Goal: Transaction & Acquisition: Purchase product/service

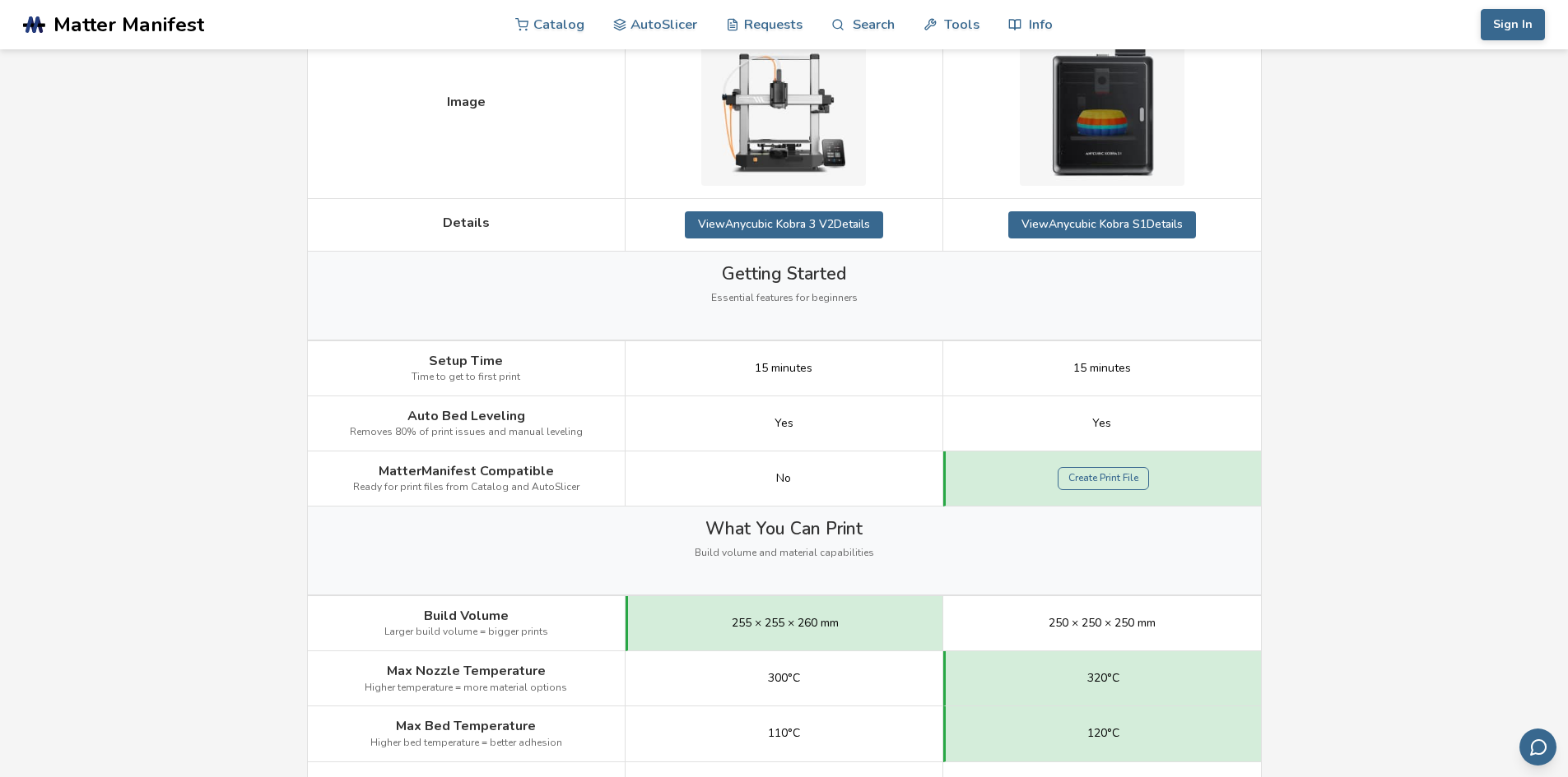
scroll to position [411, 0]
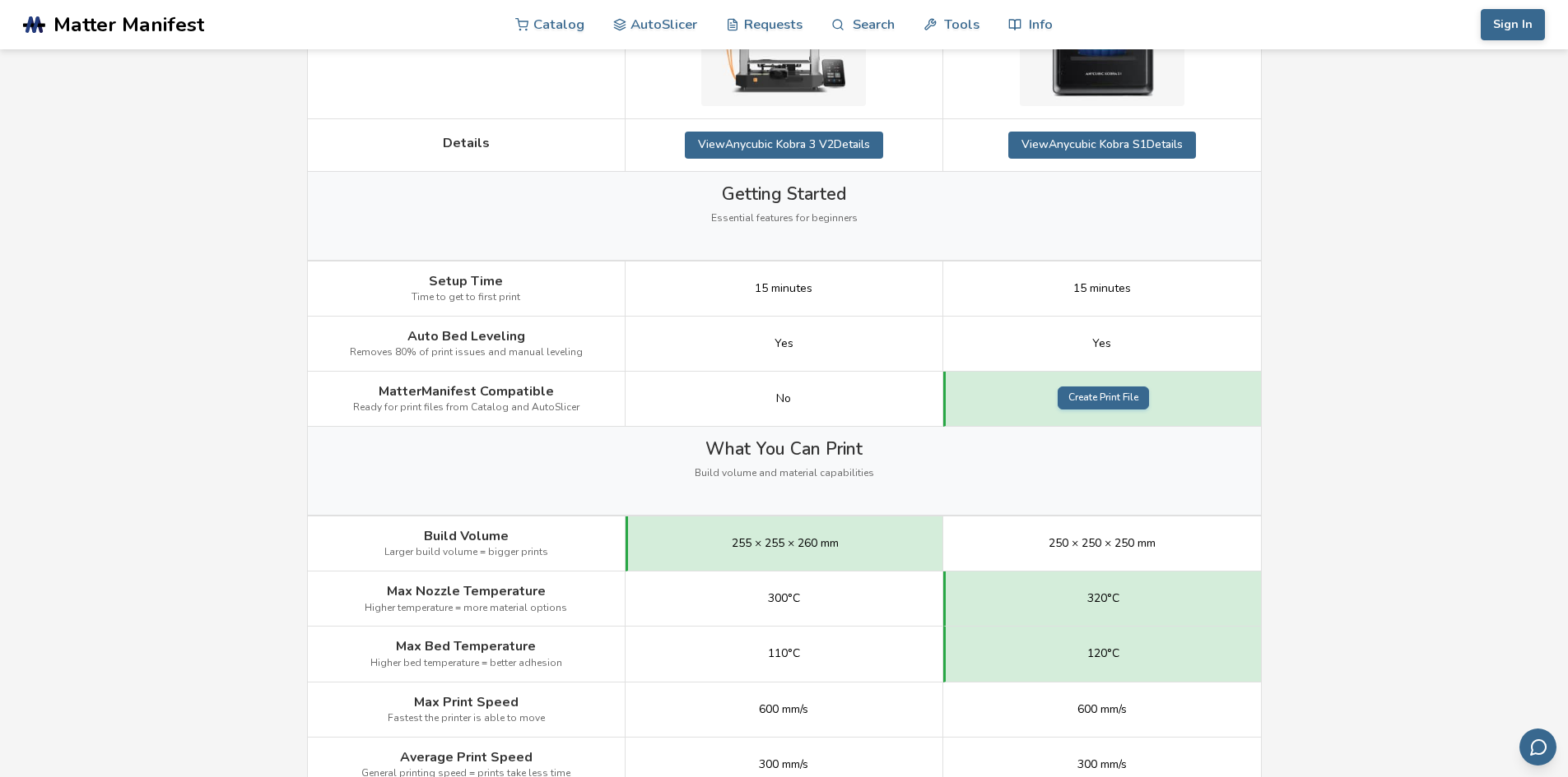
click at [1132, 399] on link "Create Print File" at bounding box center [1104, 398] width 92 height 23
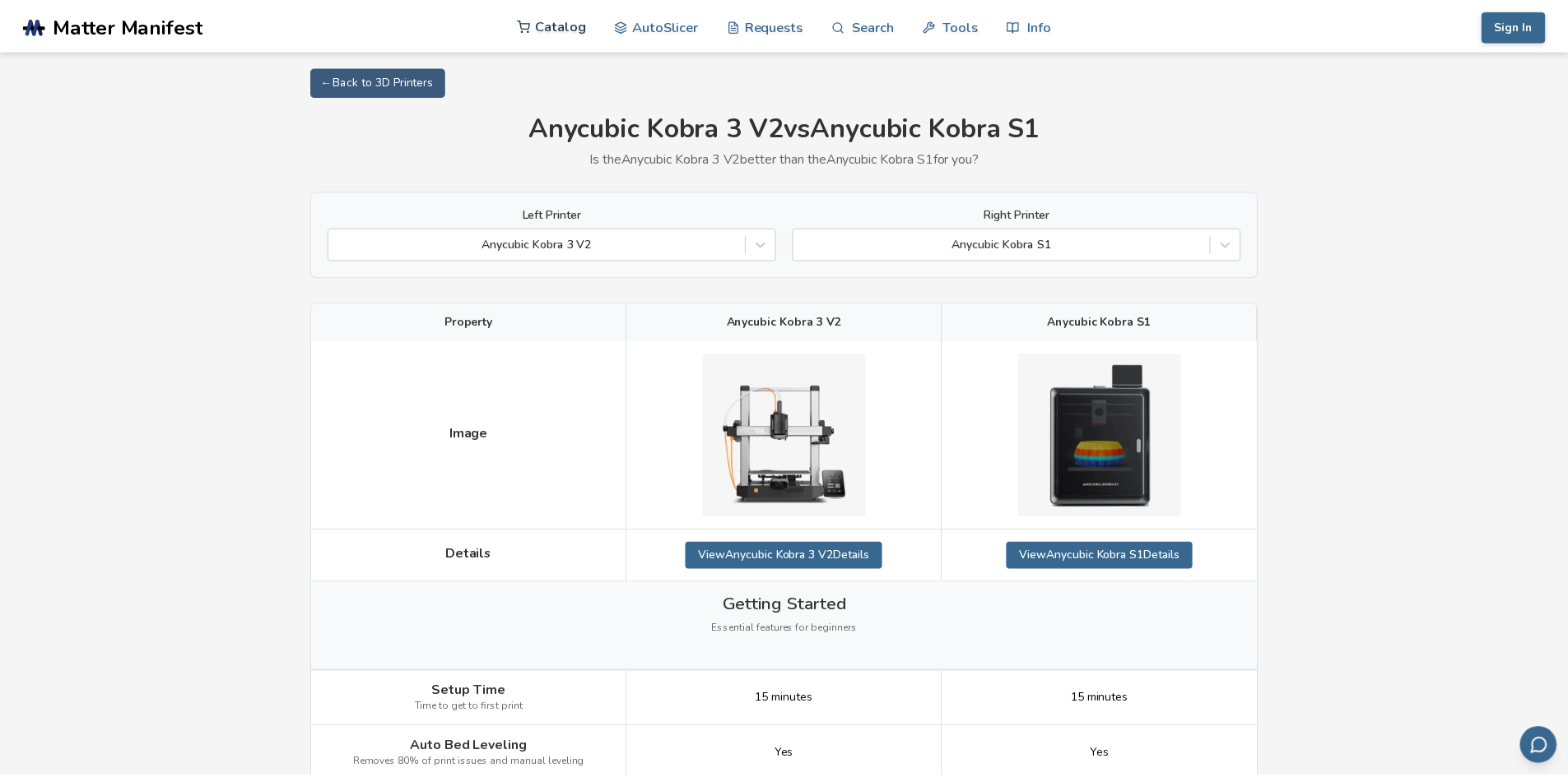
scroll to position [411, 0]
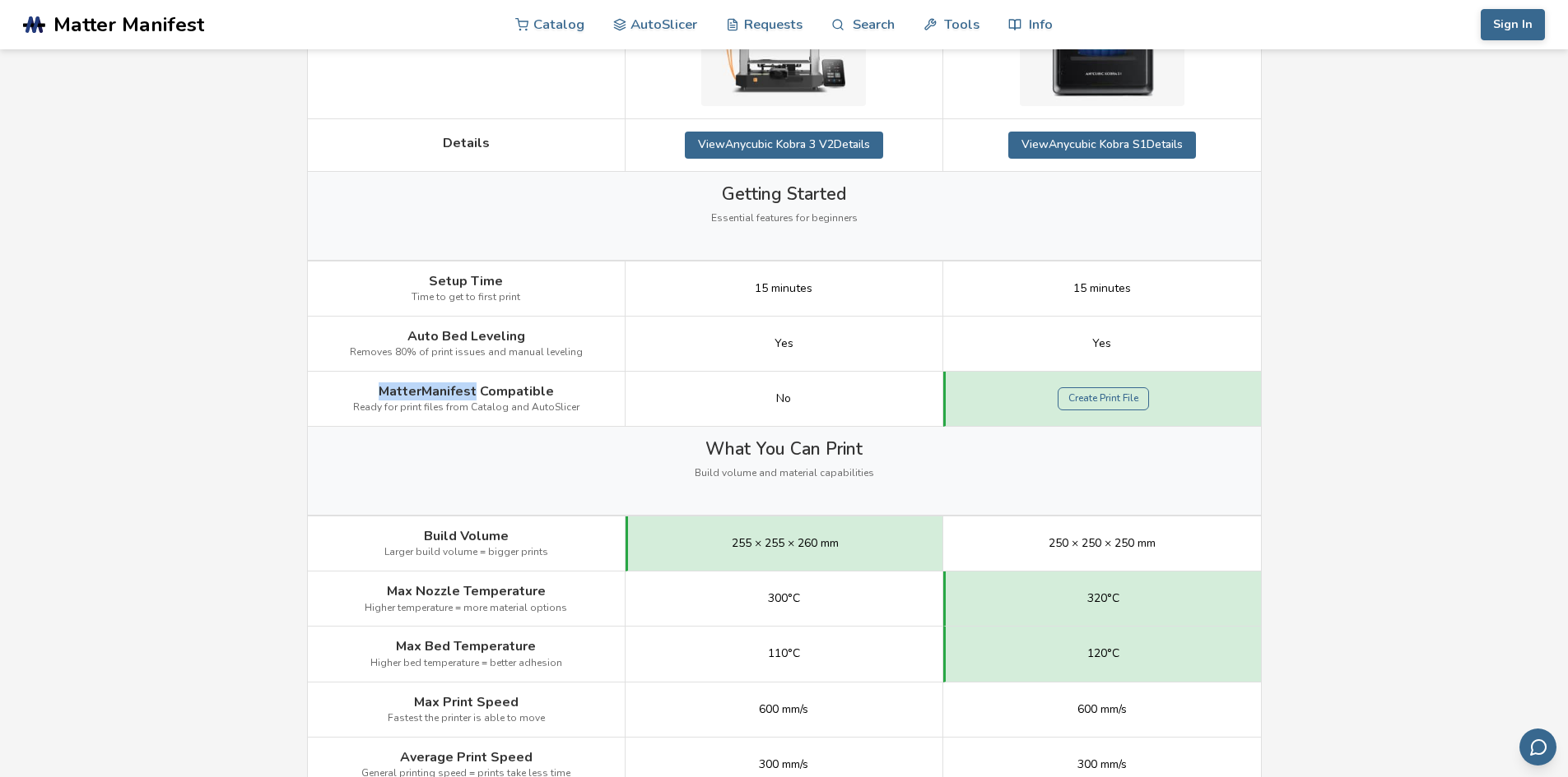
drag, startPoint x: 379, startPoint y: 391, endPoint x: 474, endPoint y: 397, distance: 95.2
click at [474, 397] on div "MatterManifest Compatible Ready for print files from Catalog and AutoSlicer" at bounding box center [466, 399] width 317 height 56
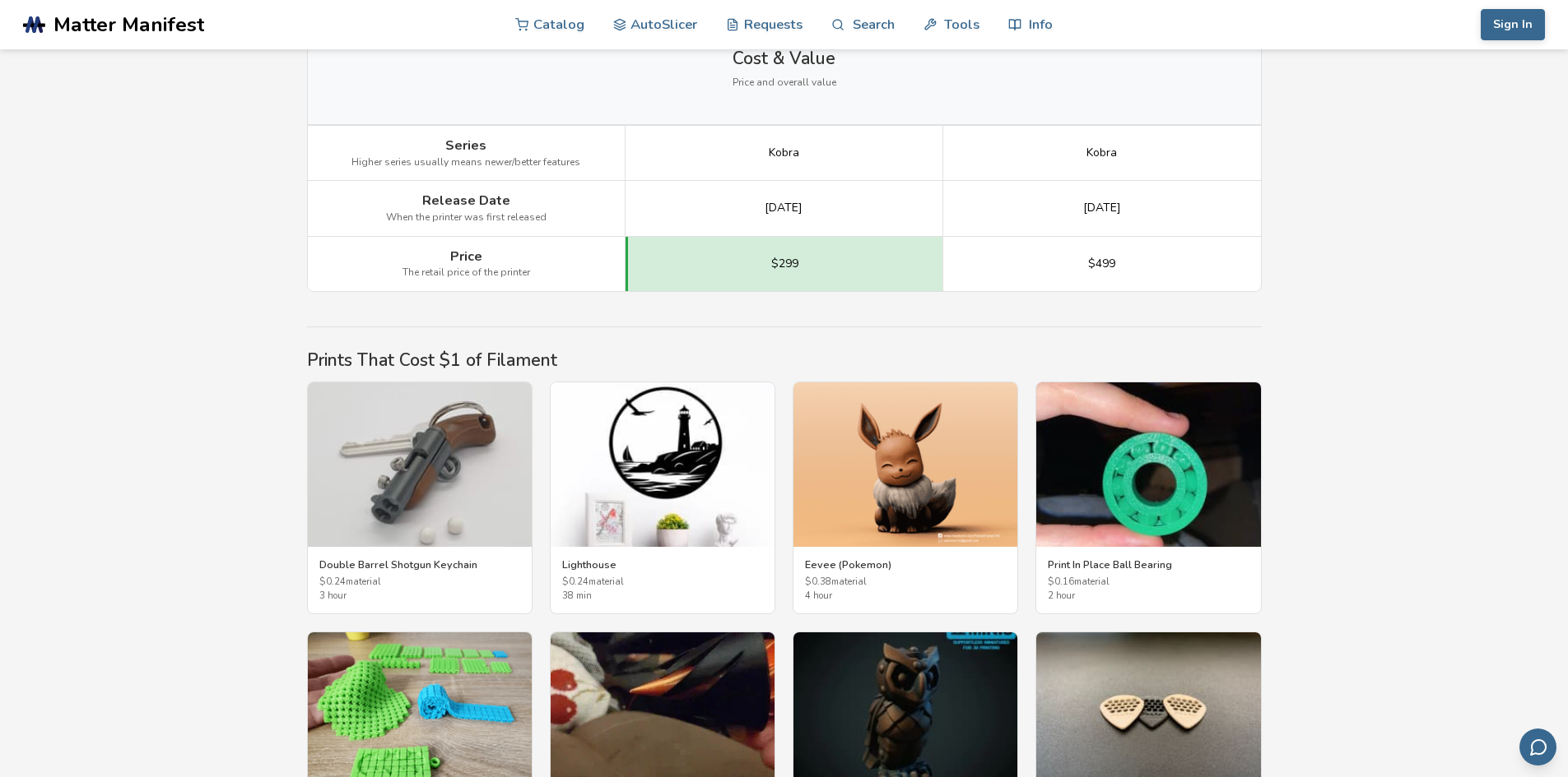
scroll to position [2429, 0]
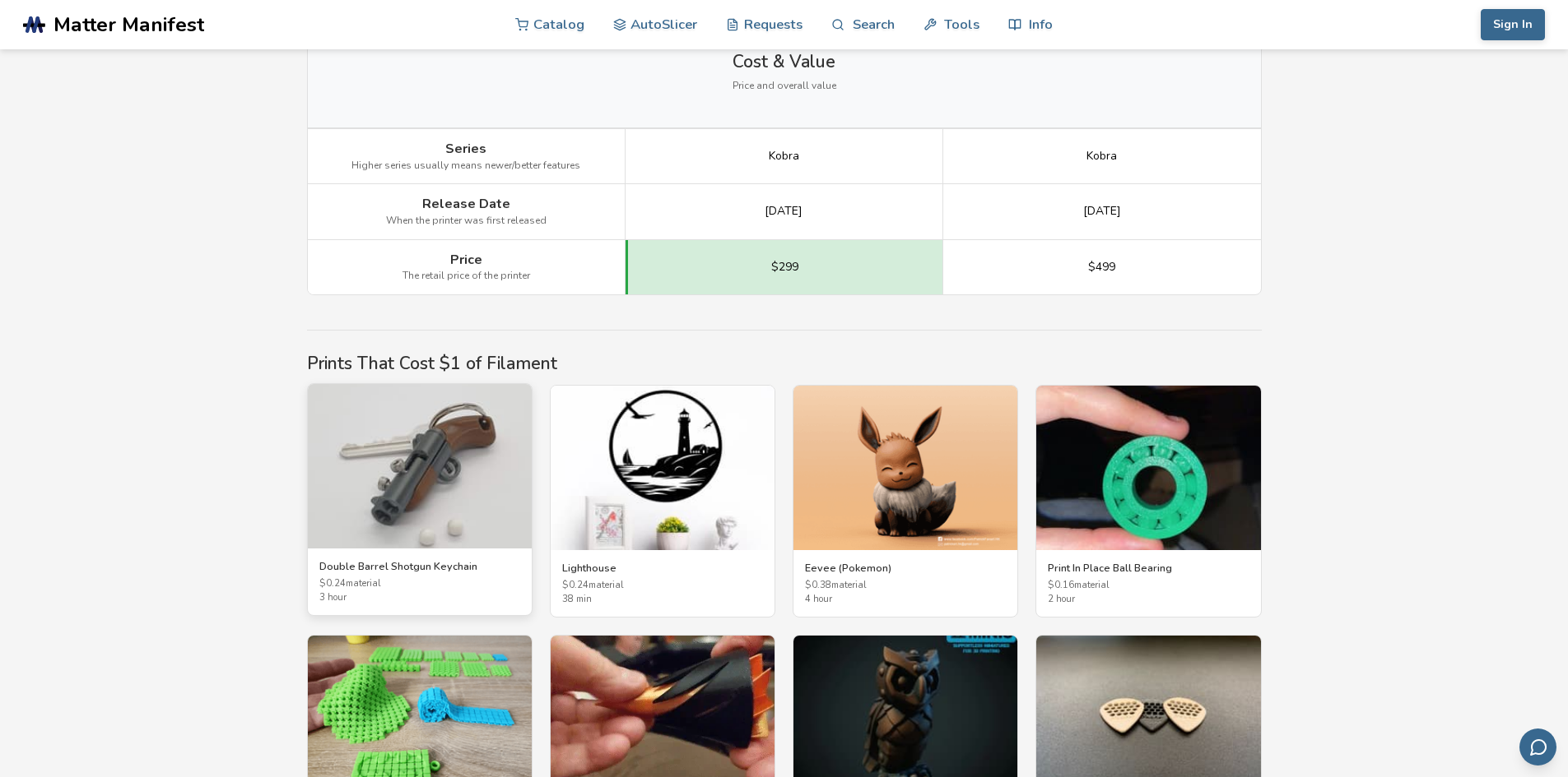
click at [464, 468] on img at bounding box center [420, 466] width 224 height 165
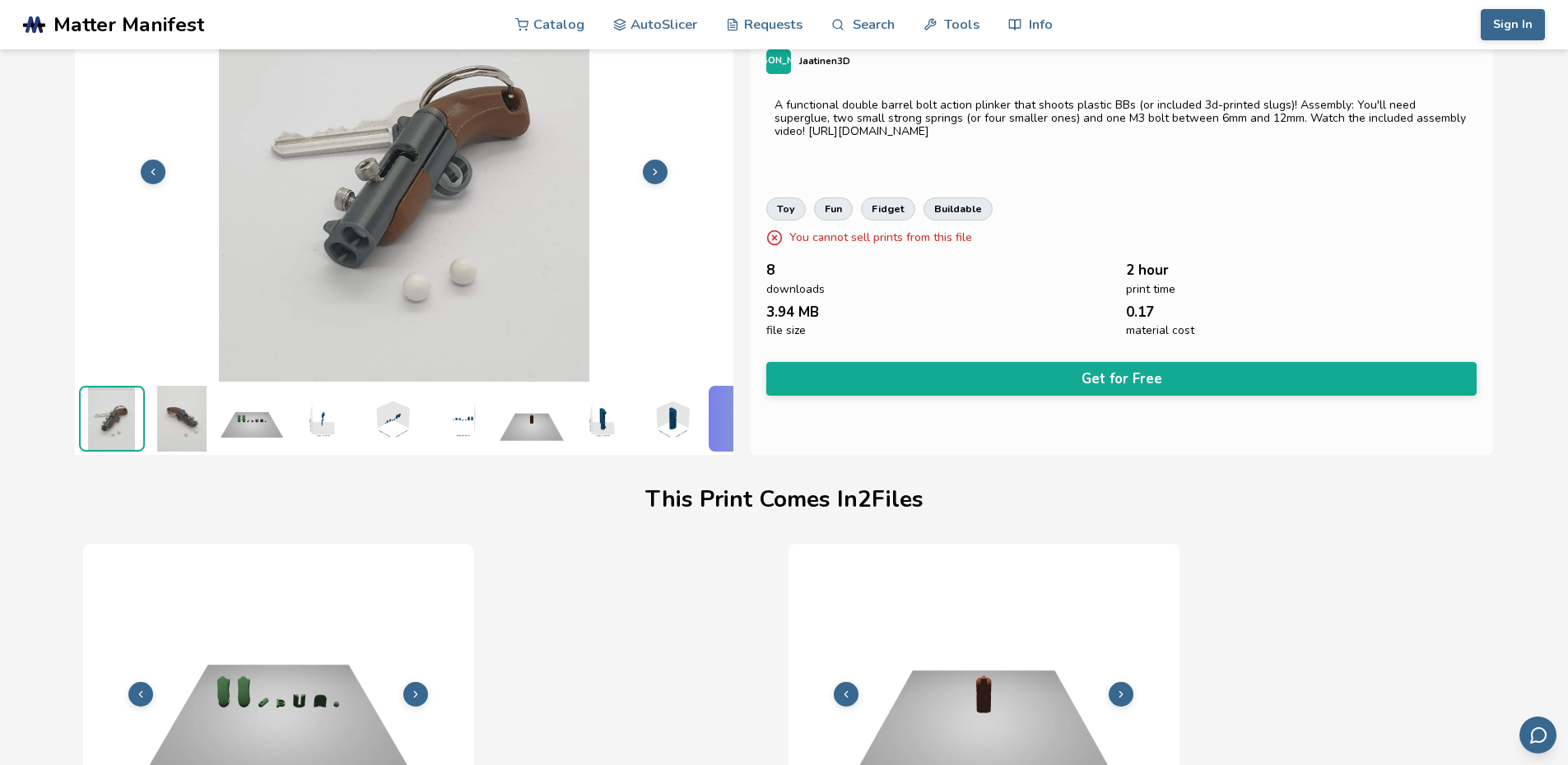
scroll to position [0, 6]
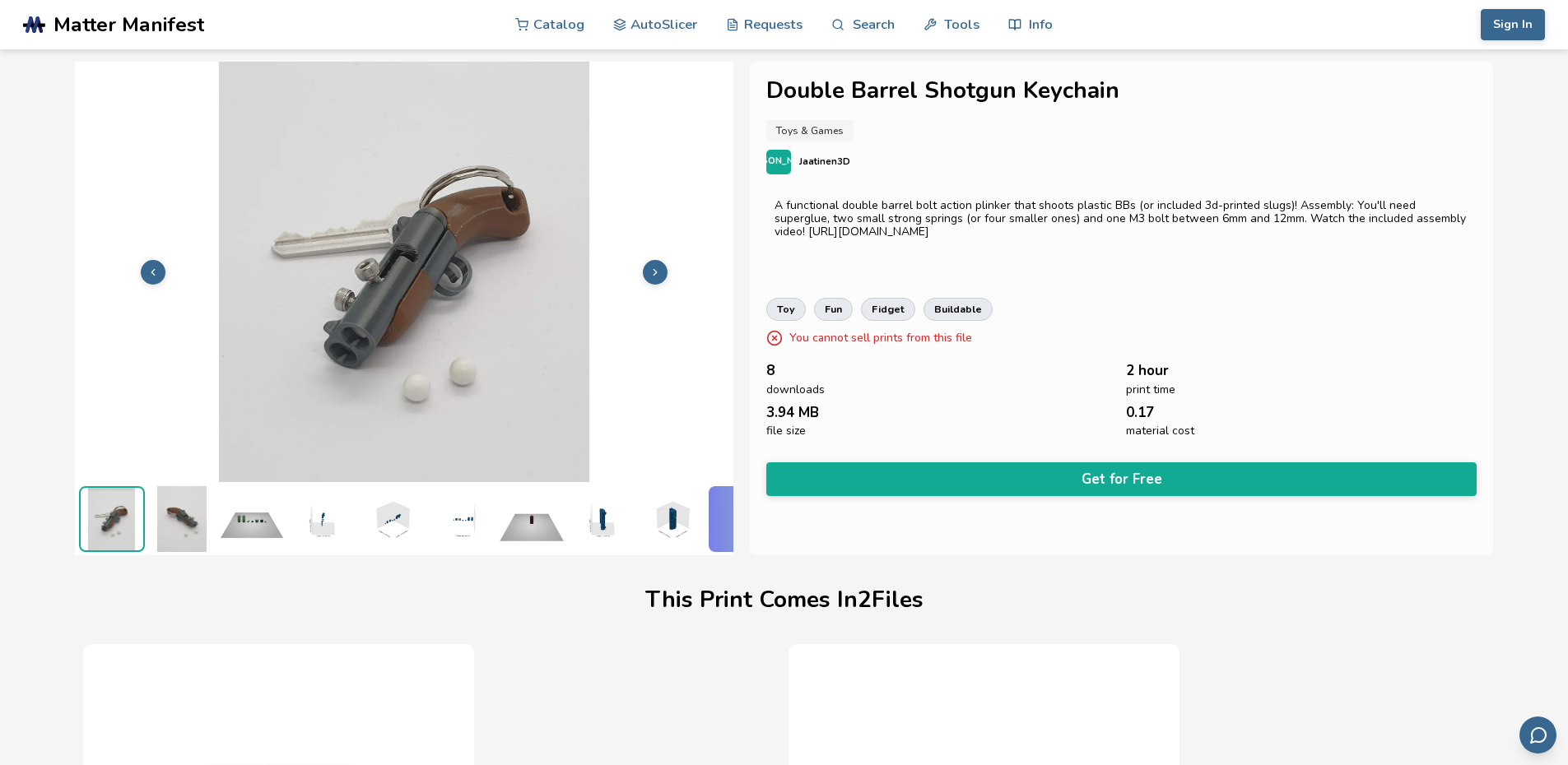
click at [234, 515] on img at bounding box center [251, 519] width 66 height 66
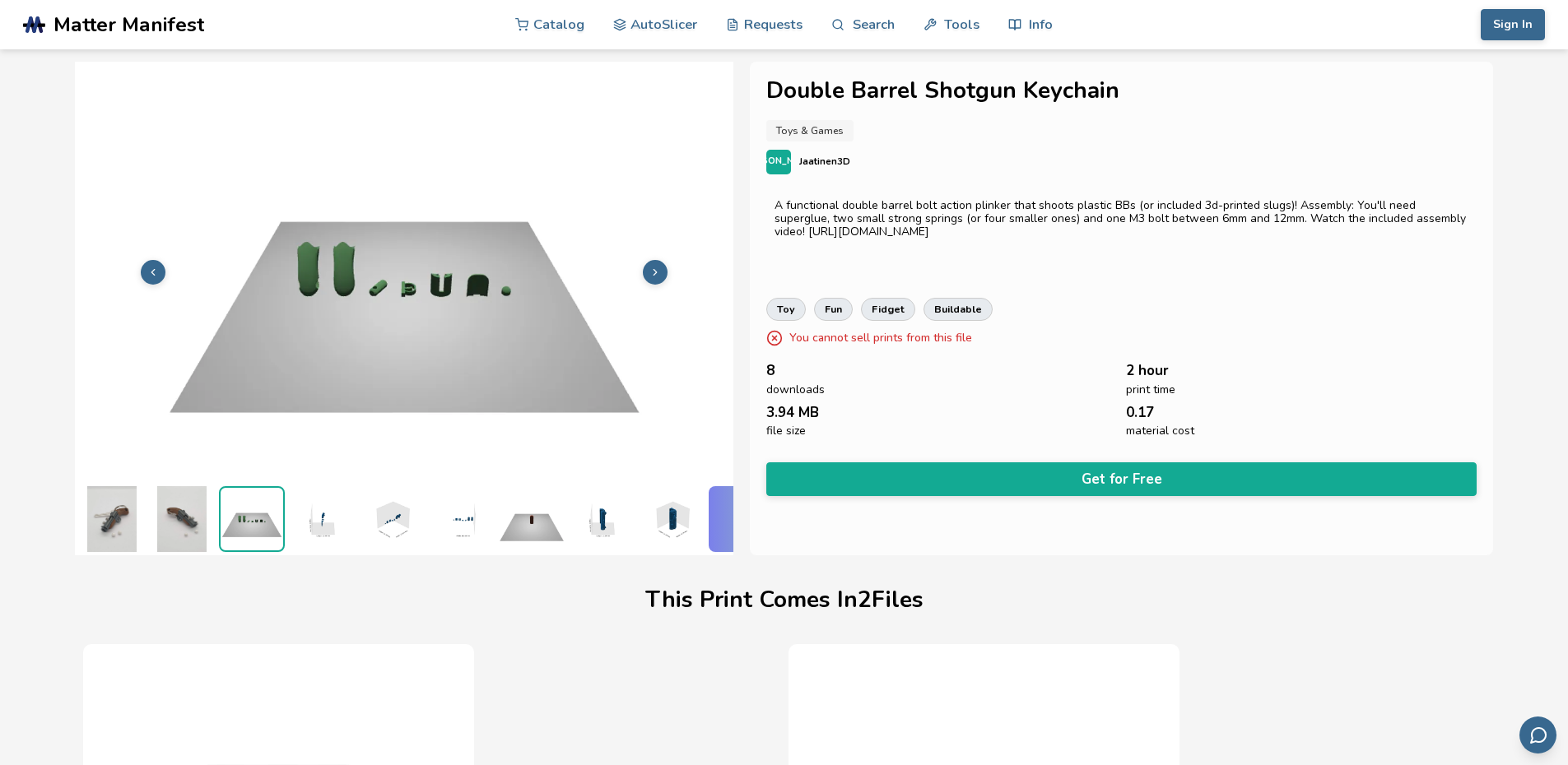
scroll to position [0, 0]
click at [324, 515] on img at bounding box center [322, 519] width 66 height 66
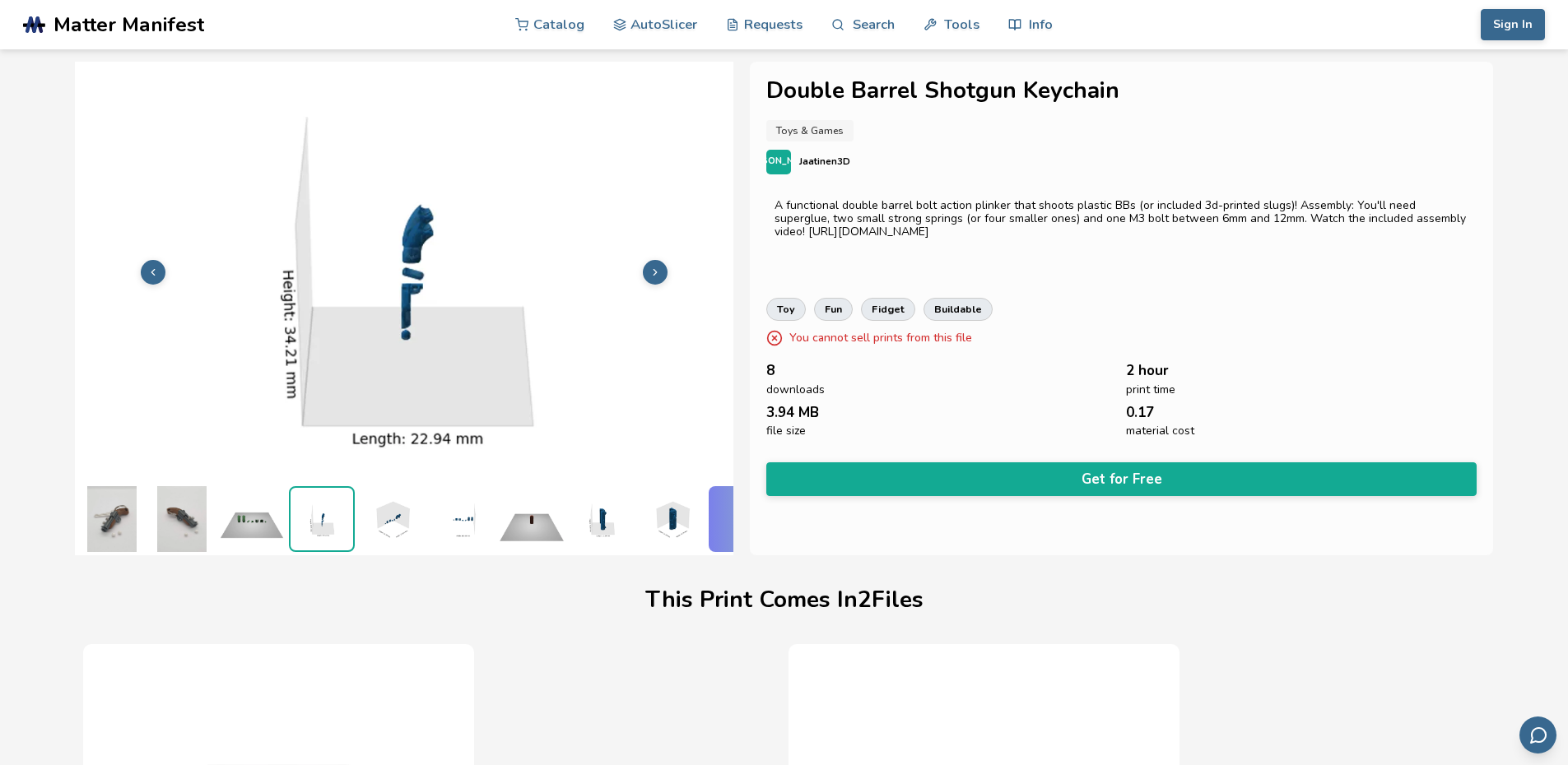
click at [120, 504] on img at bounding box center [112, 519] width 66 height 66
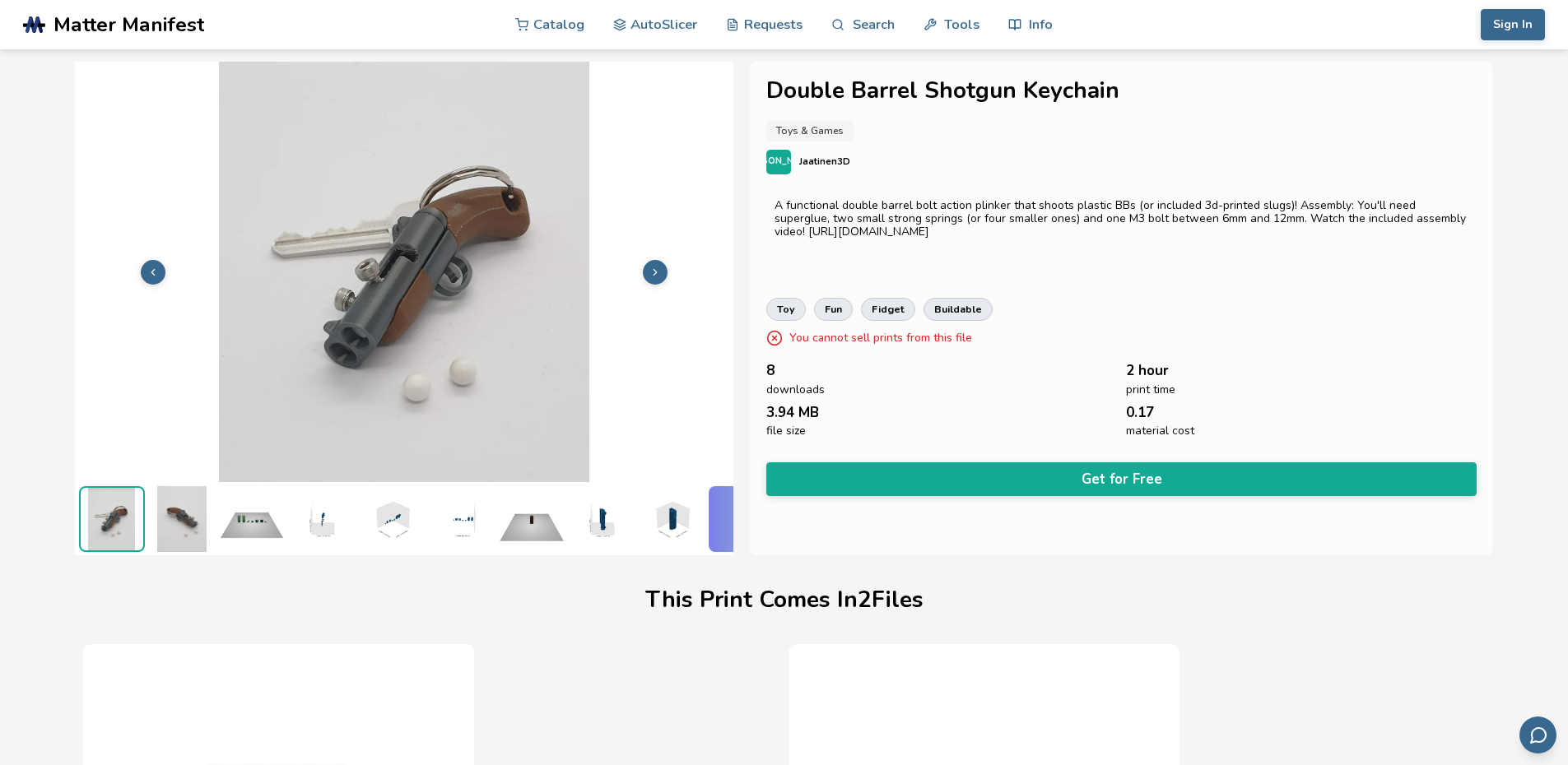
click at [180, 515] on img at bounding box center [182, 519] width 66 height 66
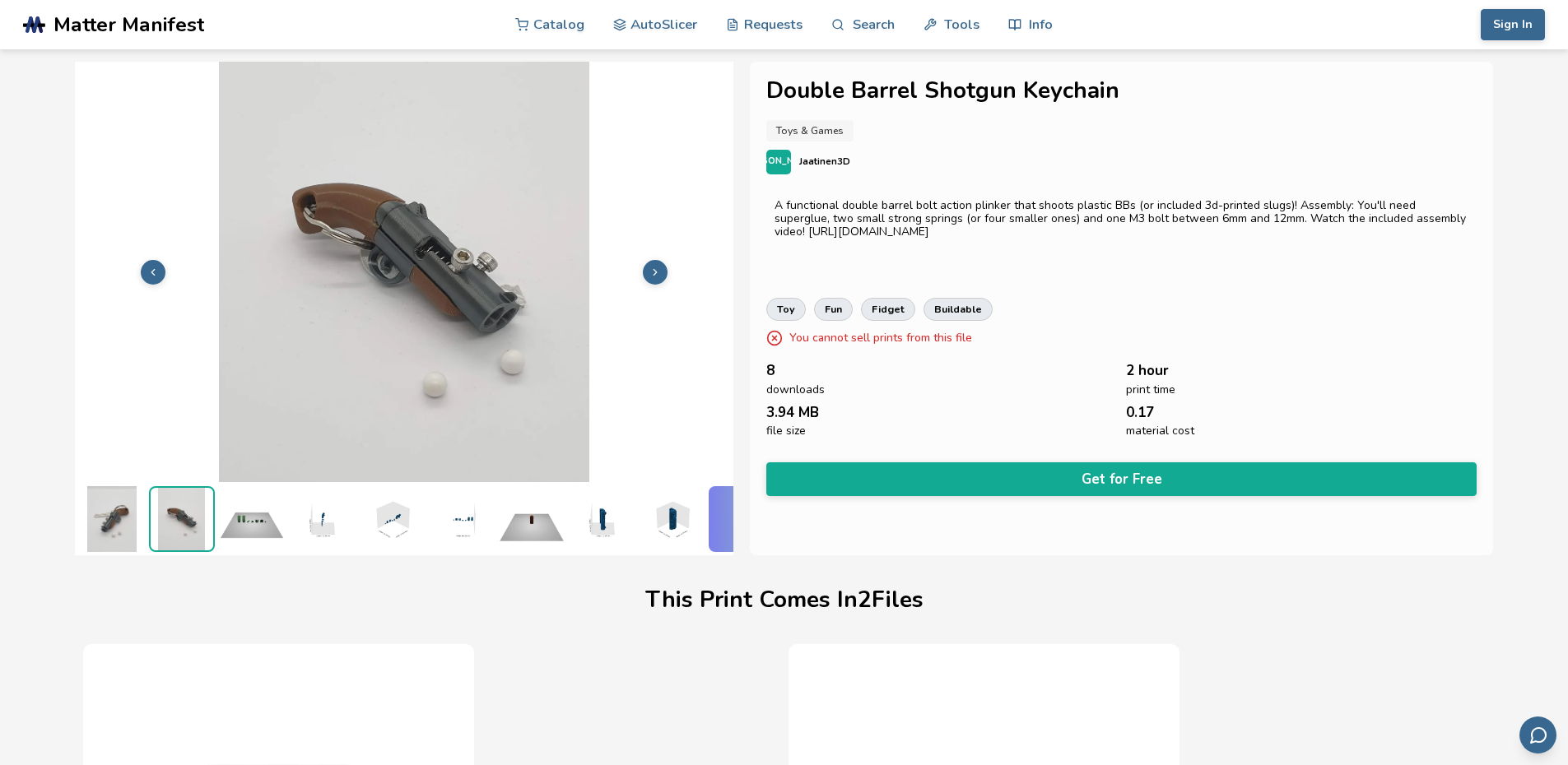
click at [233, 520] on img at bounding box center [251, 519] width 66 height 66
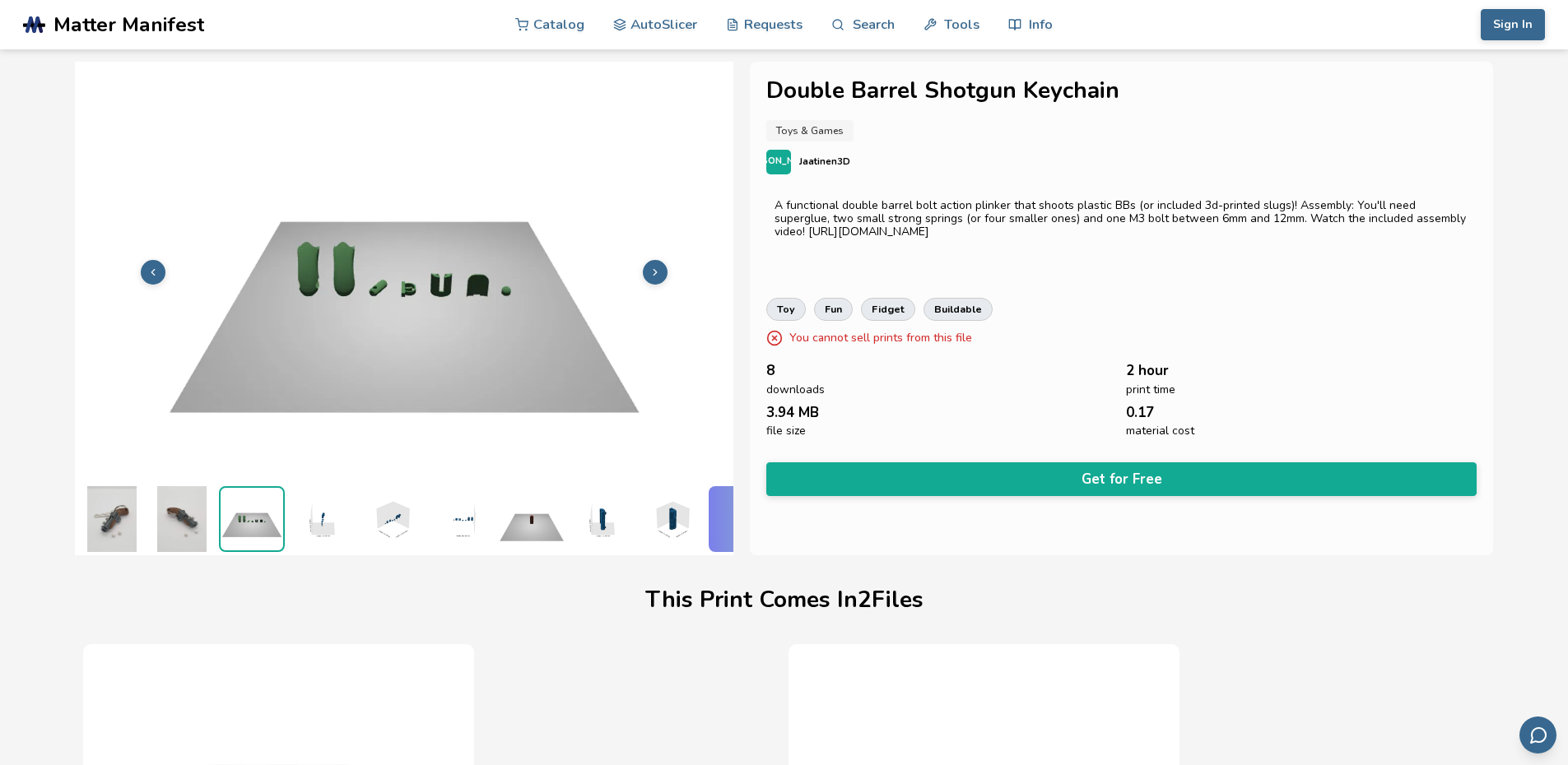
click at [292, 525] on img at bounding box center [322, 519] width 66 height 66
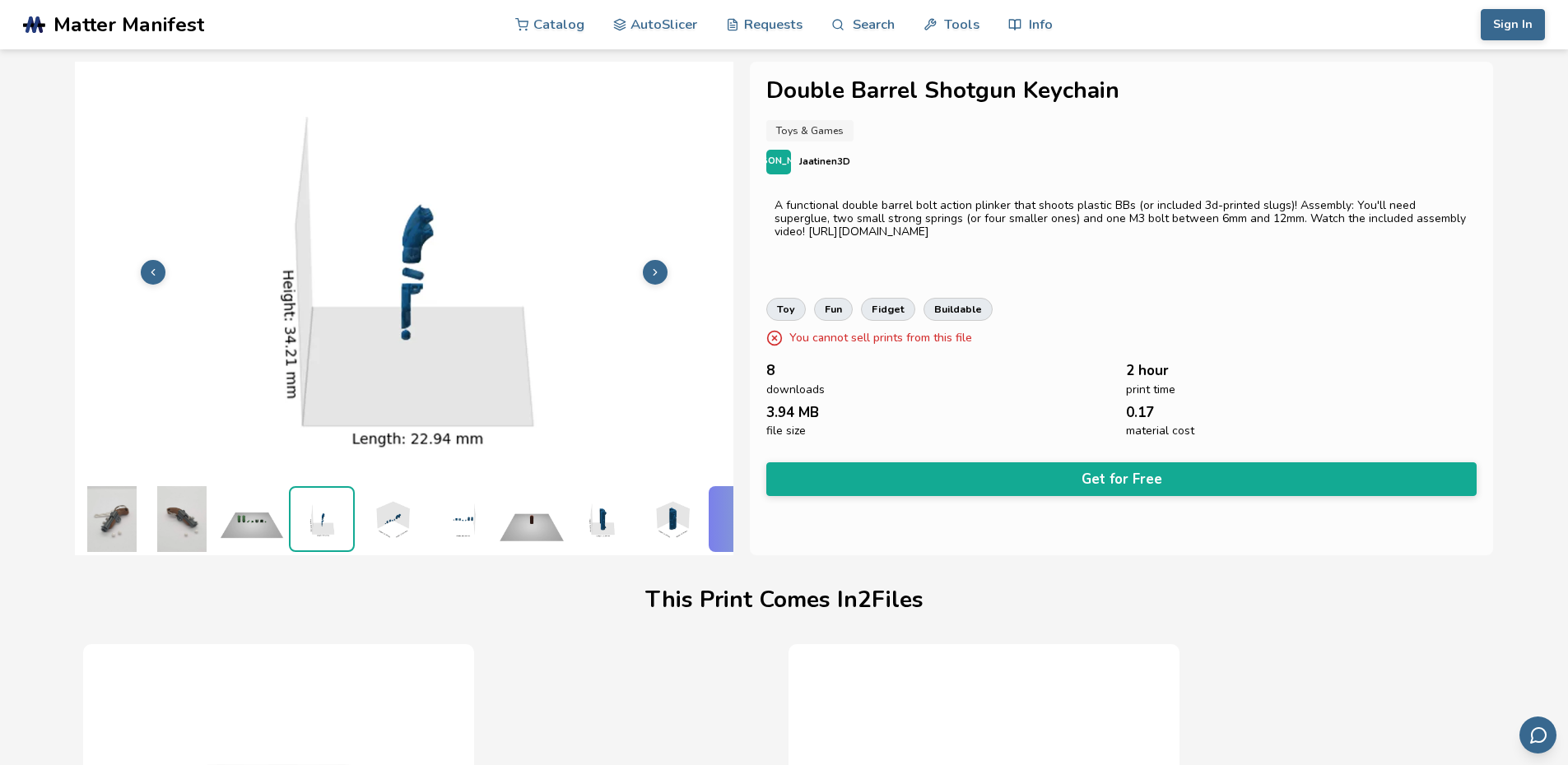
click at [398, 511] on img at bounding box center [391, 519] width 66 height 66
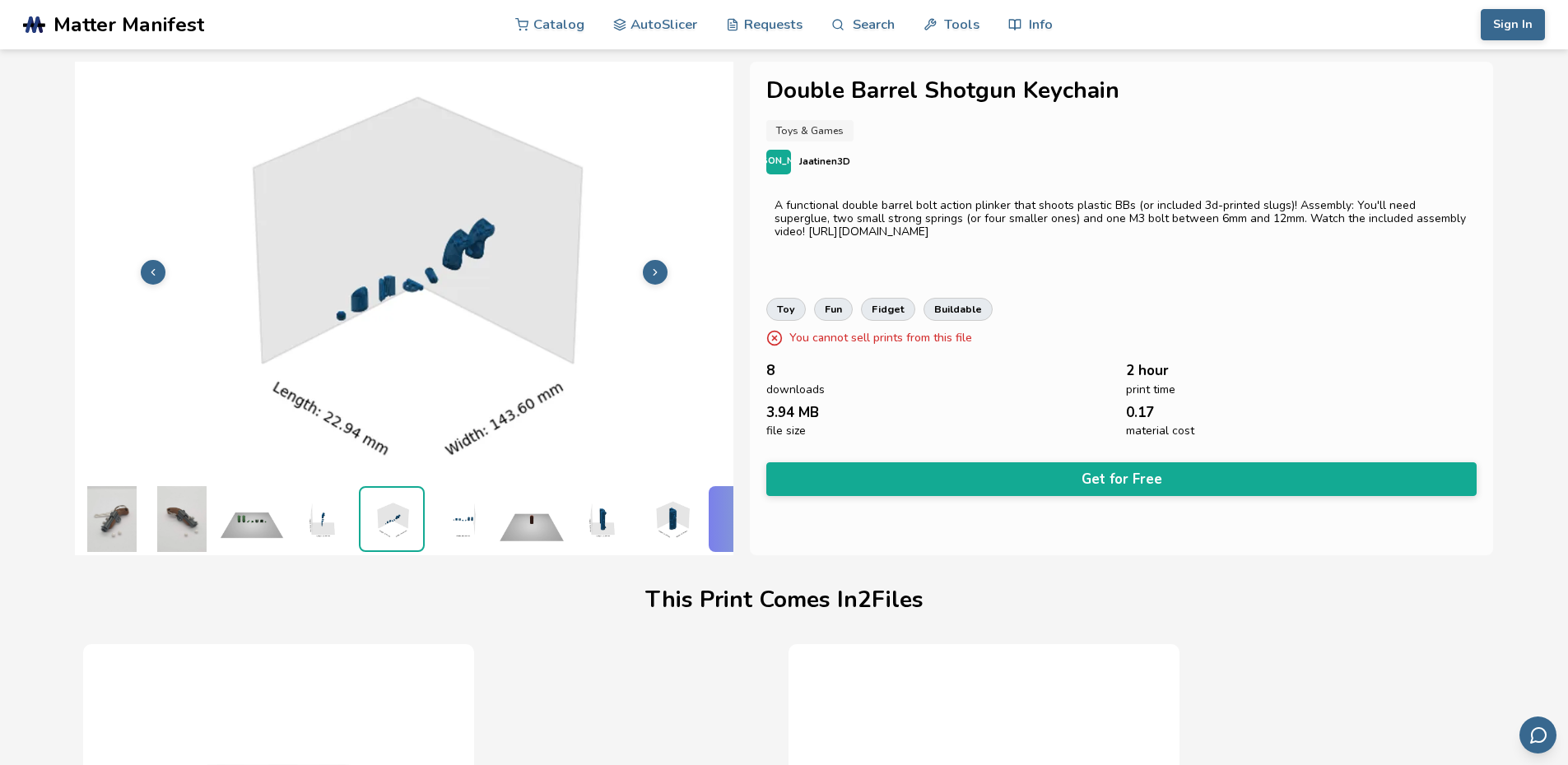
click at [473, 503] on img at bounding box center [461, 519] width 66 height 66
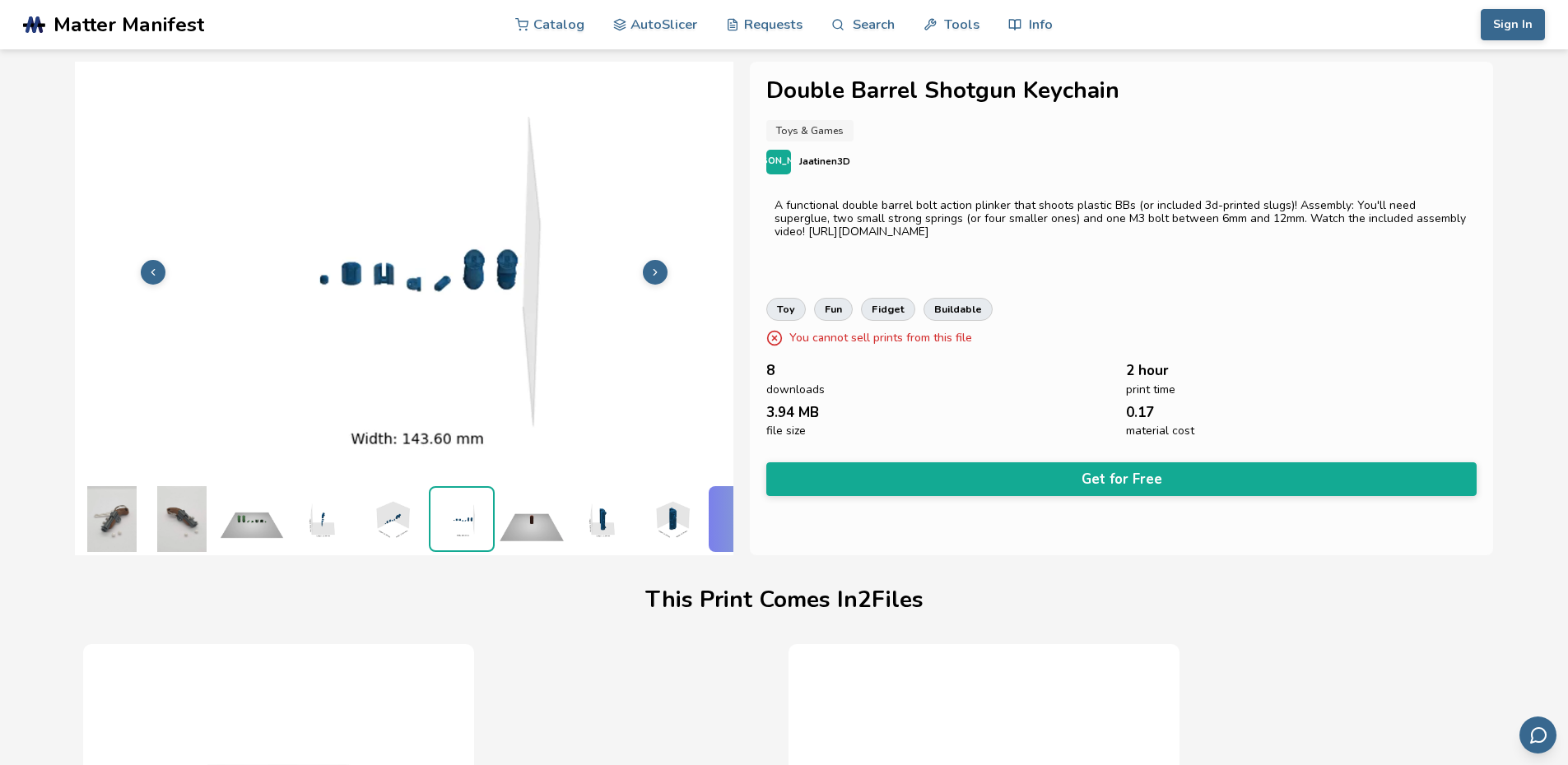
scroll to position [0, 57]
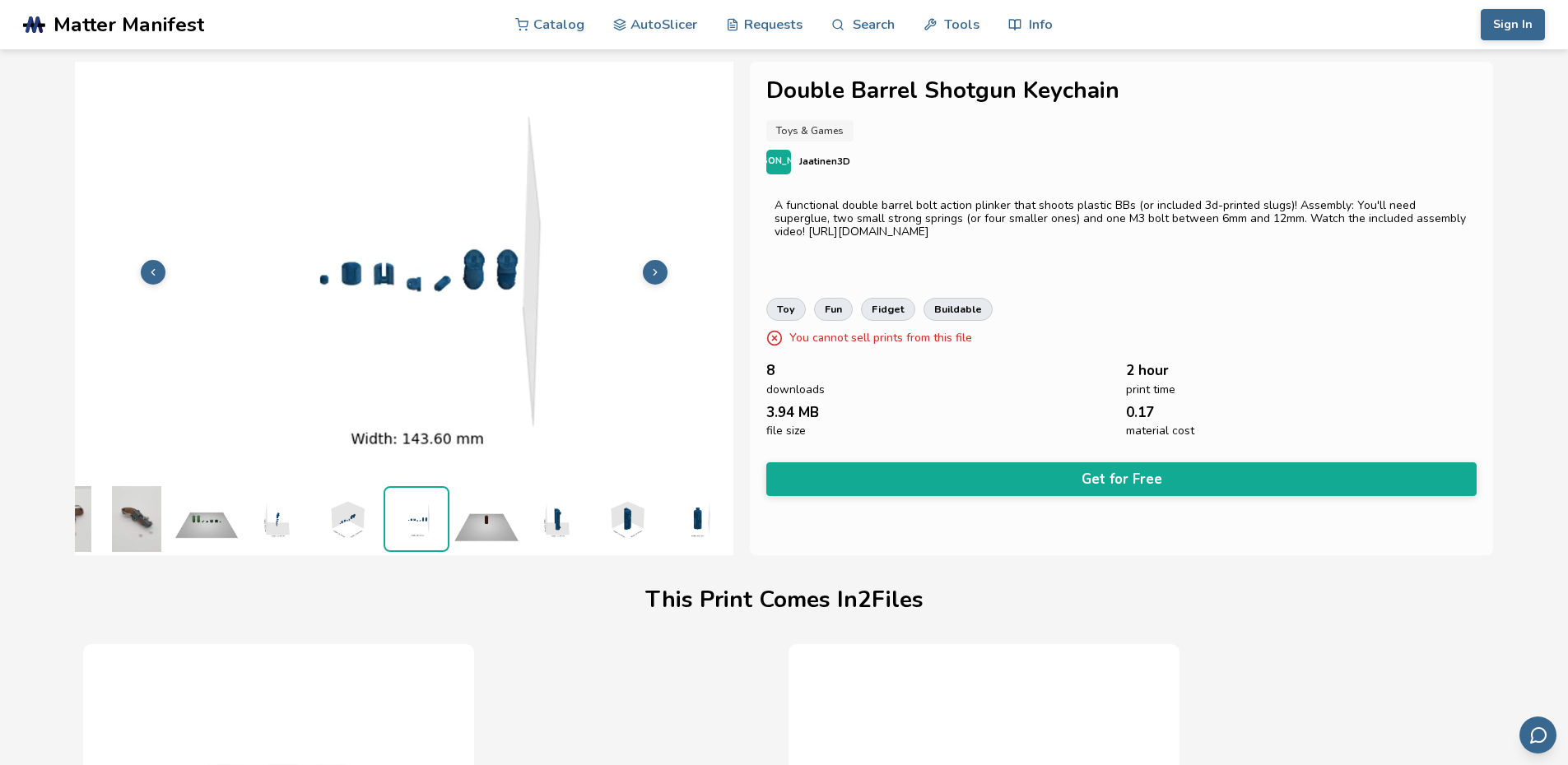
click at [524, 507] on img at bounding box center [556, 519] width 66 height 66
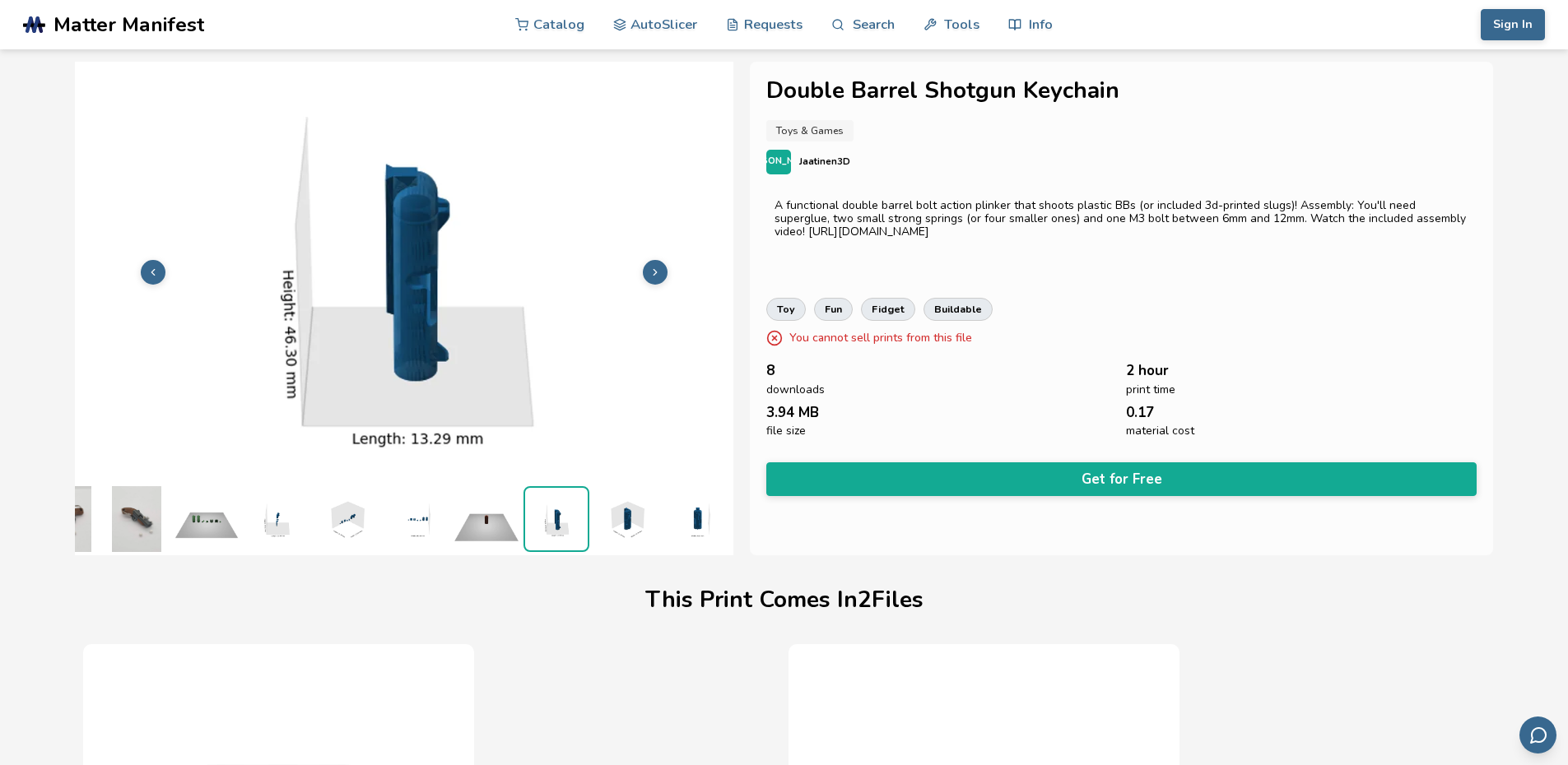
click at [593, 507] on img at bounding box center [626, 519] width 66 height 66
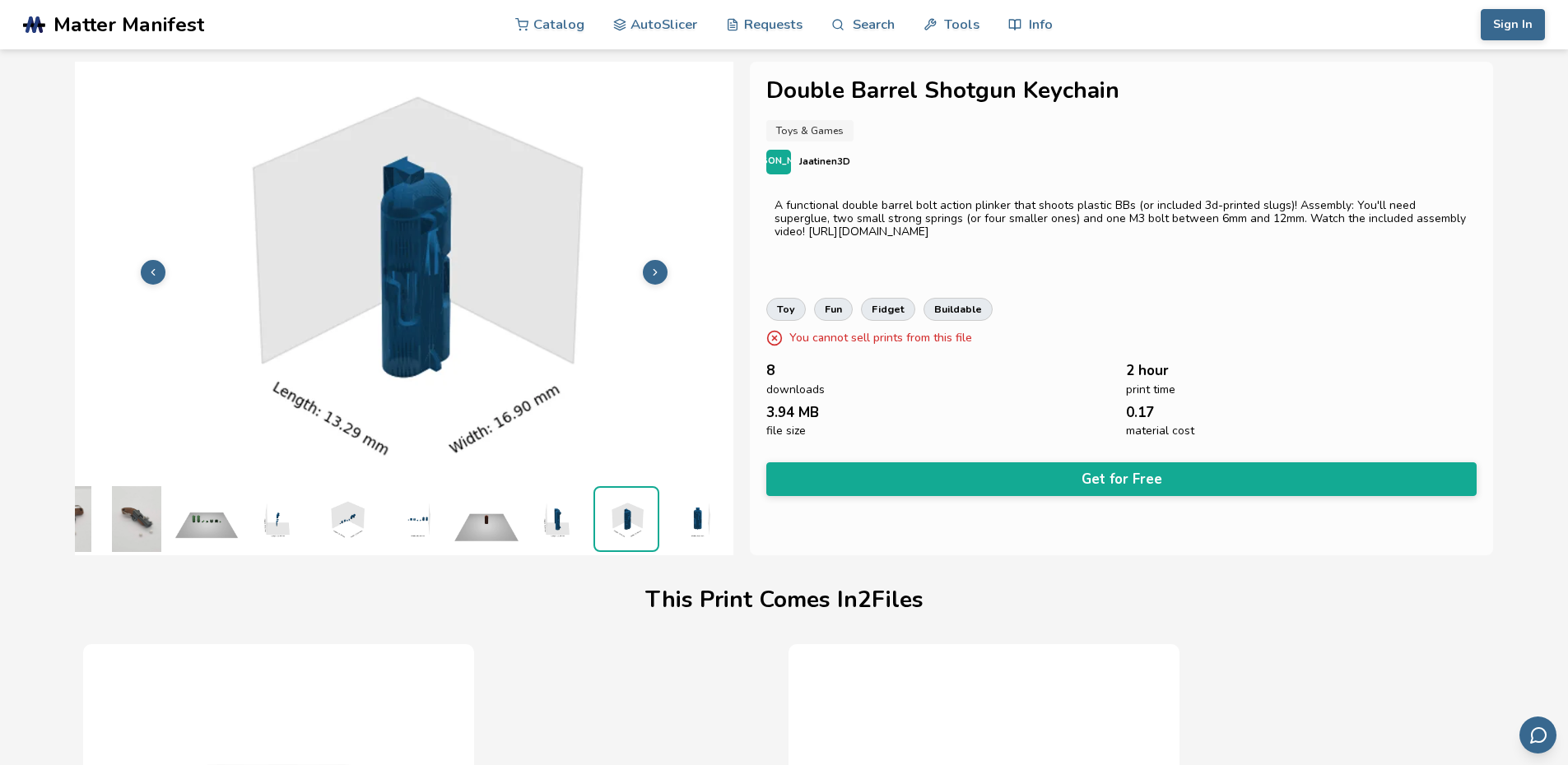
click at [638, 504] on img at bounding box center [626, 519] width 63 height 63
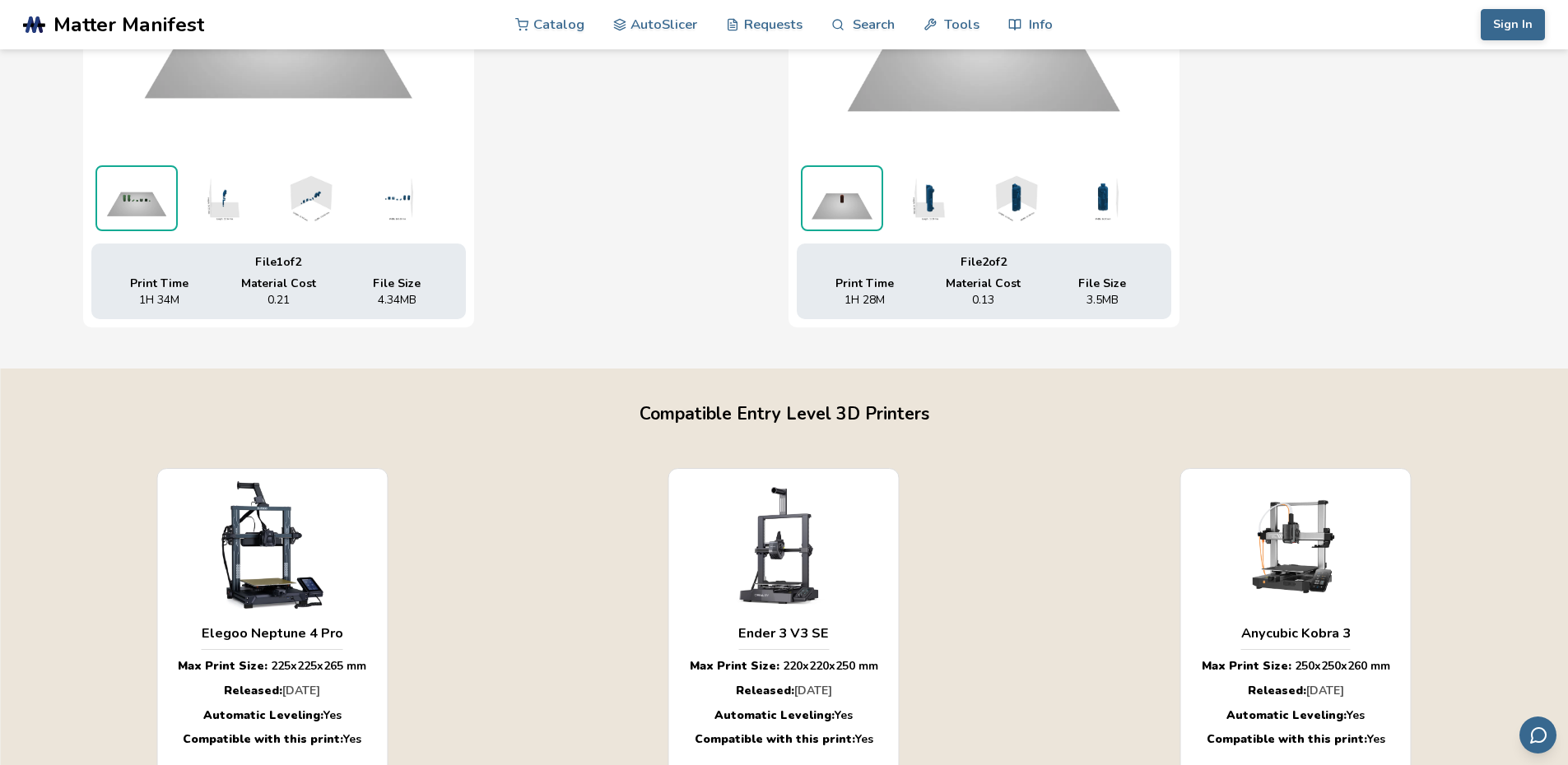
scroll to position [987, 0]
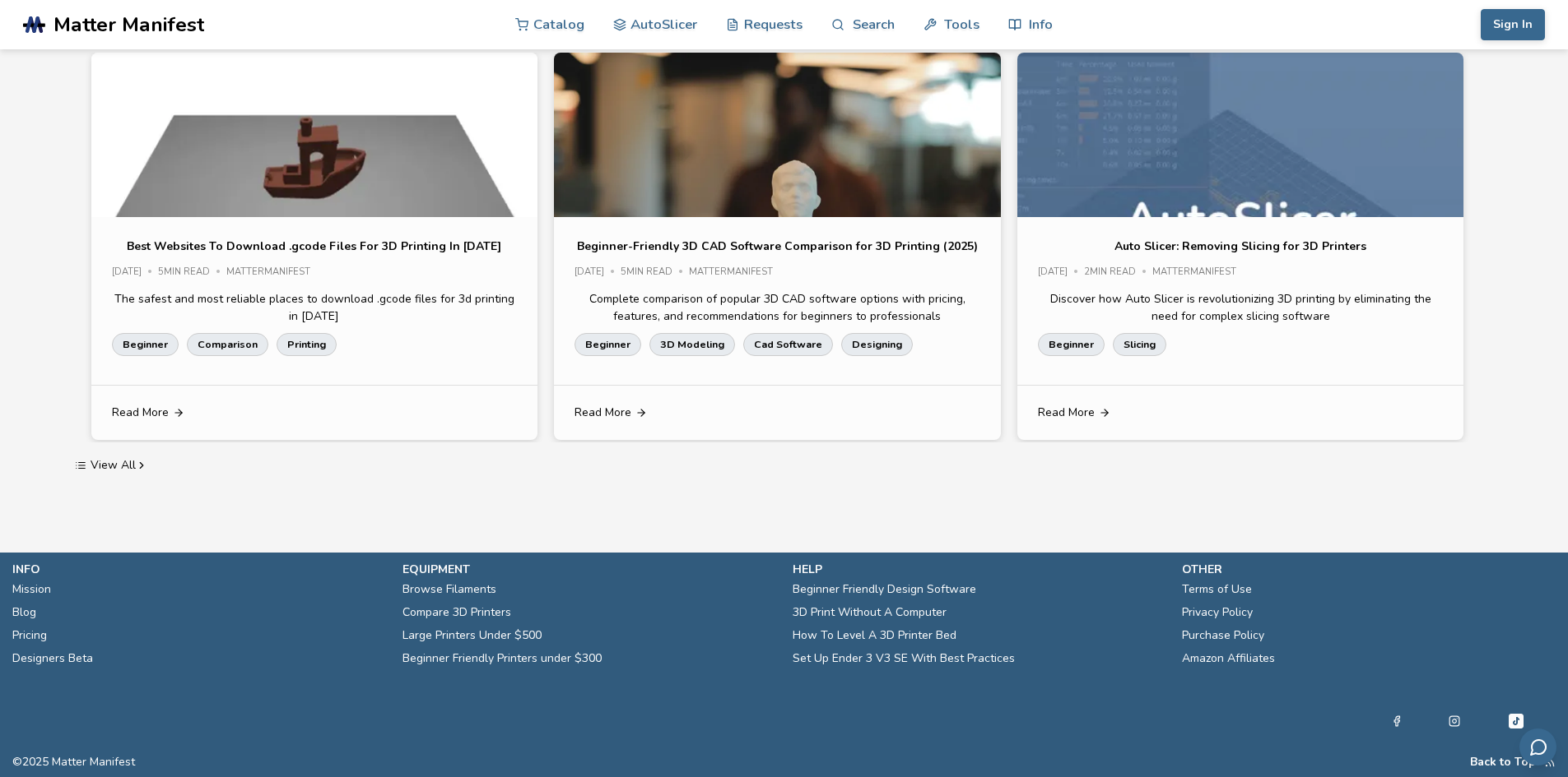
scroll to position [3040, 0]
